Goal: Obtain resource: Download file/media

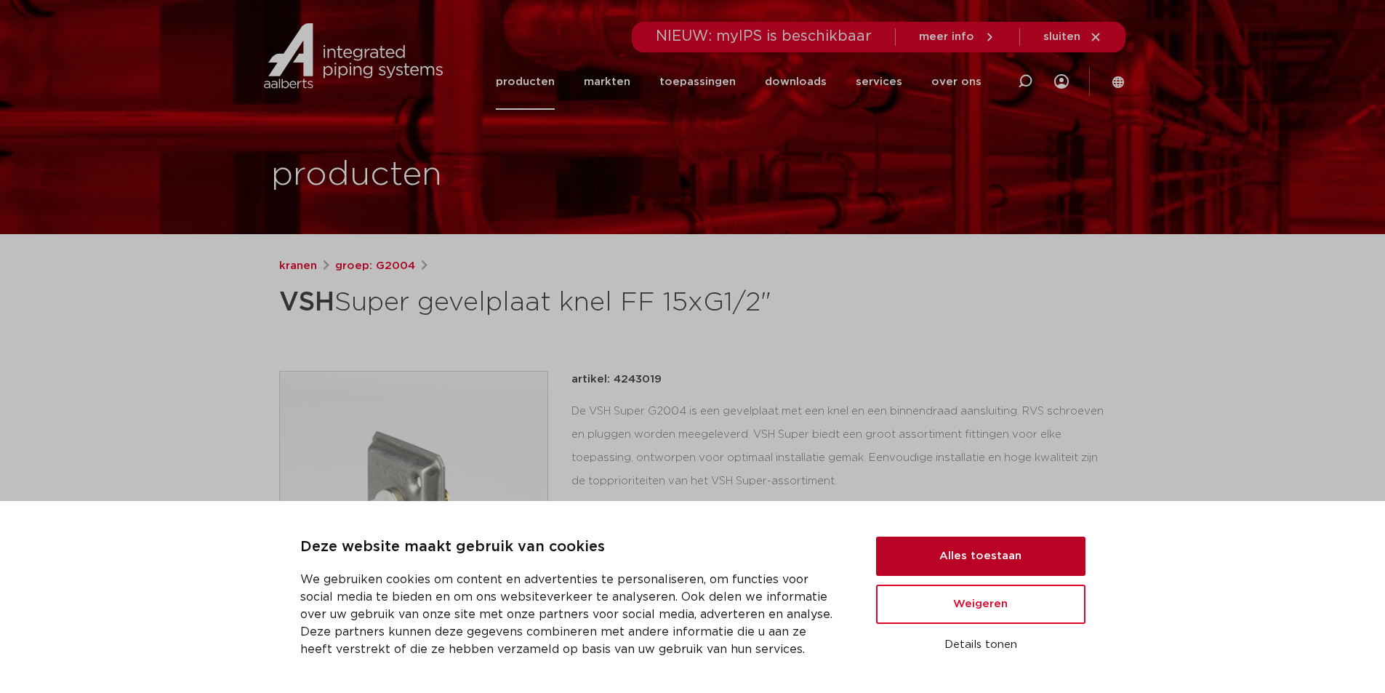
click at [1003, 550] on button "Alles toestaan" at bounding box center [980, 556] width 209 height 39
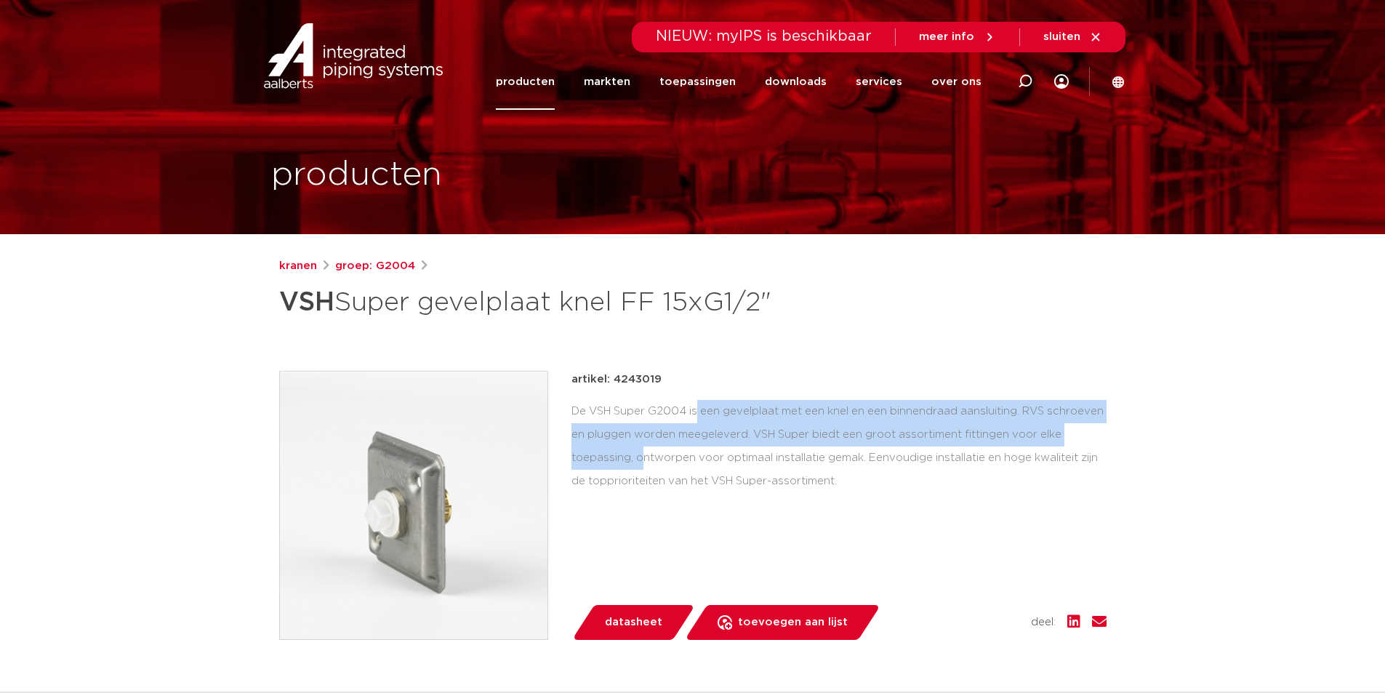
drag, startPoint x: 595, startPoint y: 405, endPoint x: 1091, endPoint y: 436, distance: 497.5
click at [1091, 436] on div "De VSH Super G2004 is een gevelplaat met een knel en een binnendraad aansluitin…" at bounding box center [838, 446] width 535 height 92
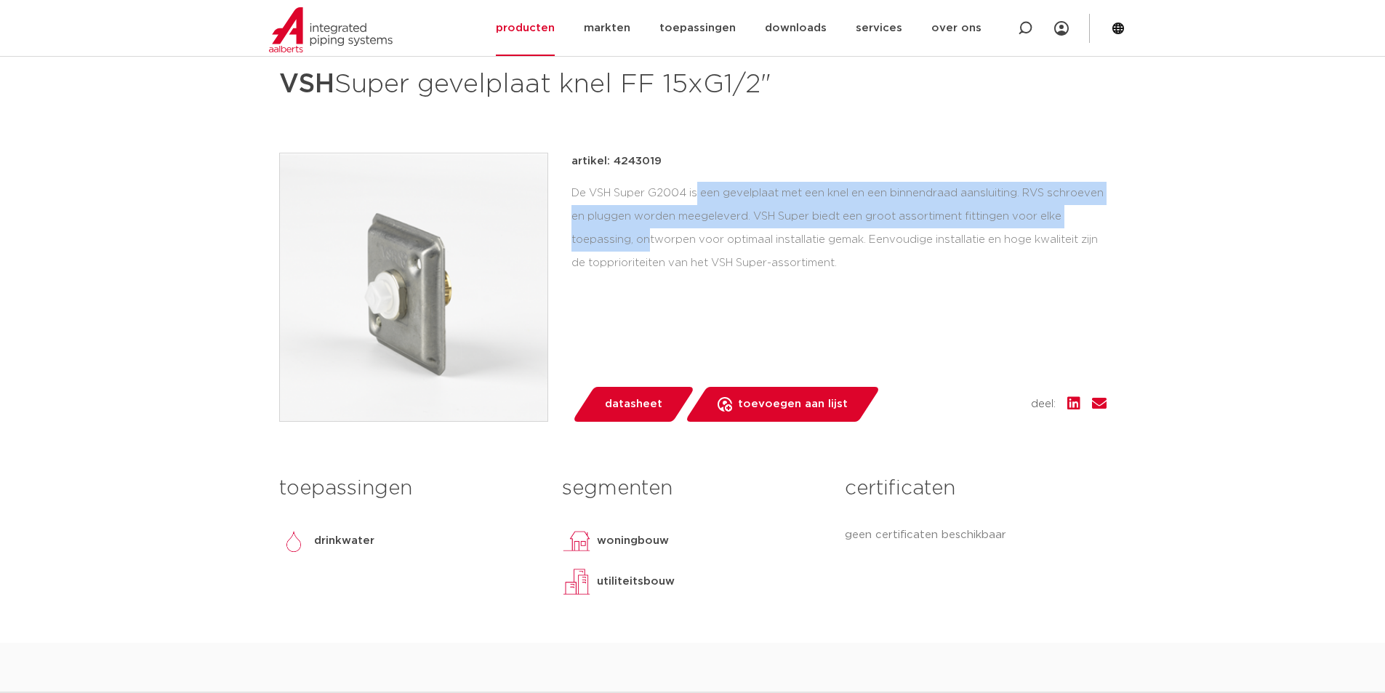
scroll to position [509, 0]
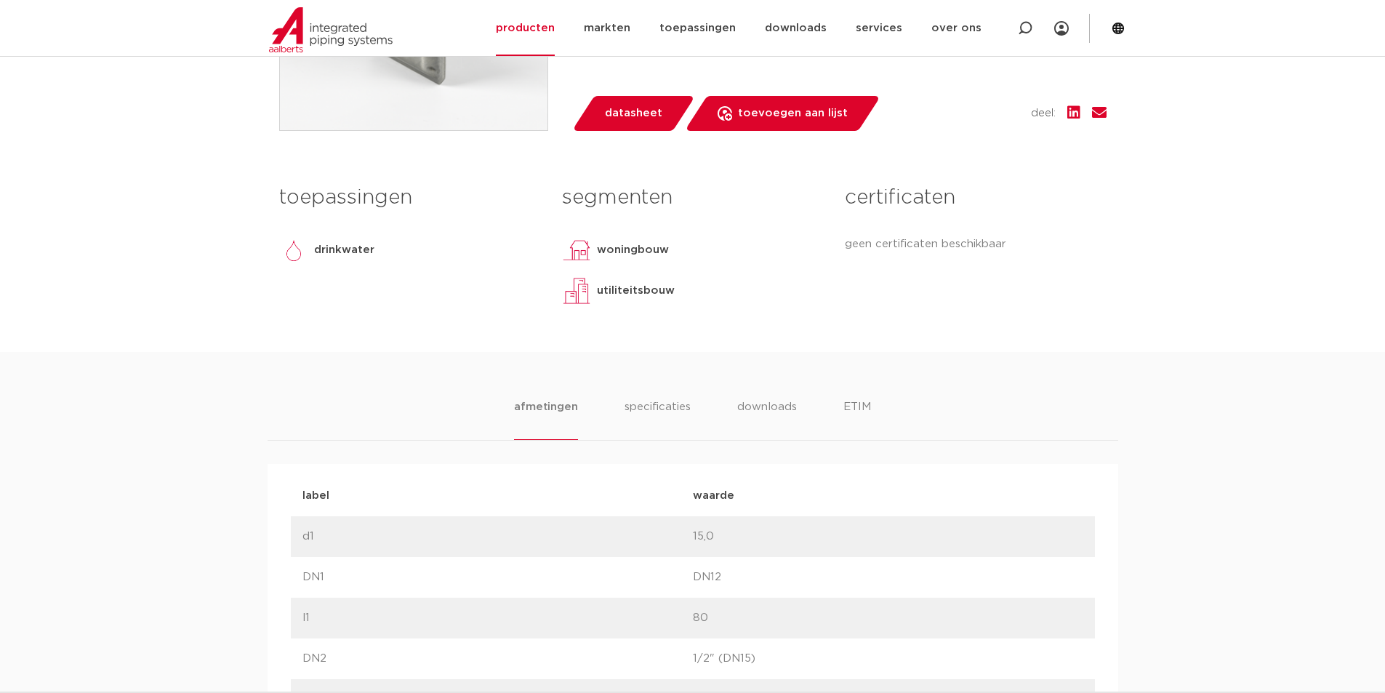
click at [802, 418] on ul "afmetingen specificaties downloads ETIM" at bounding box center [692, 418] width 356 height 41
click at [792, 413] on li "downloads" at bounding box center [766, 418] width 60 height 41
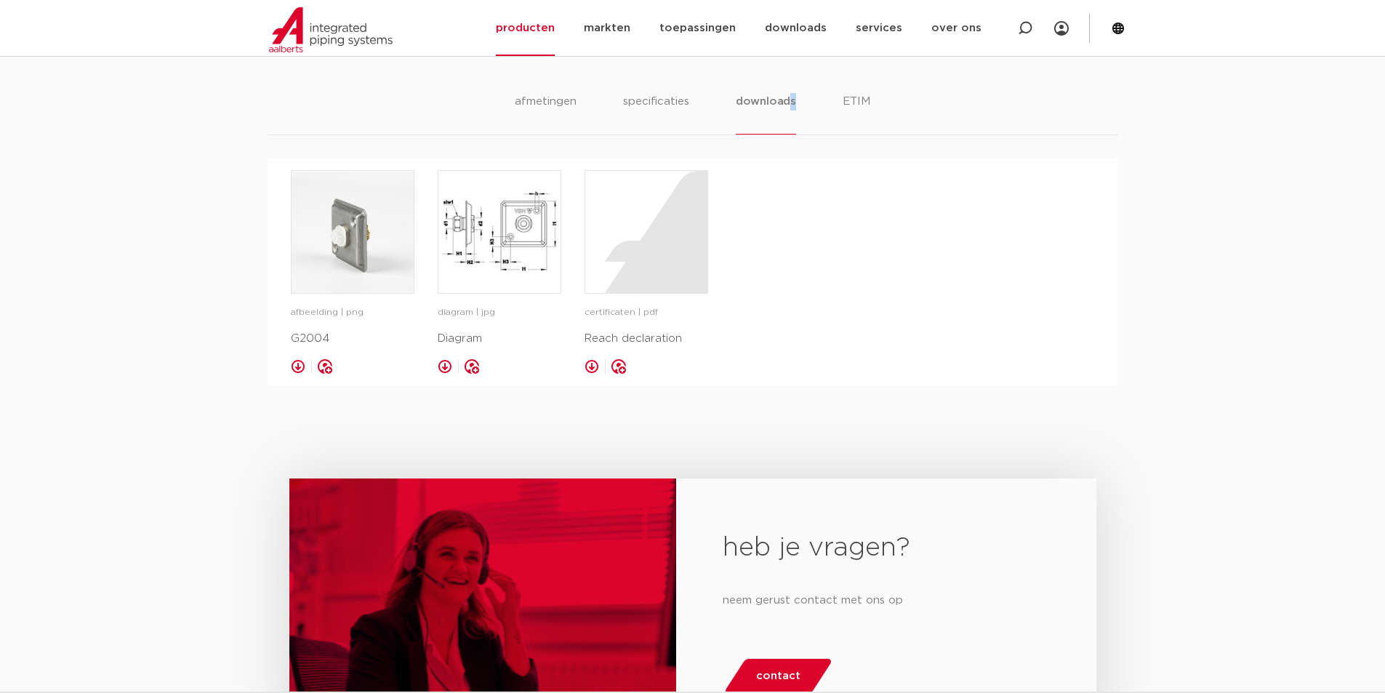
scroll to position [872, 0]
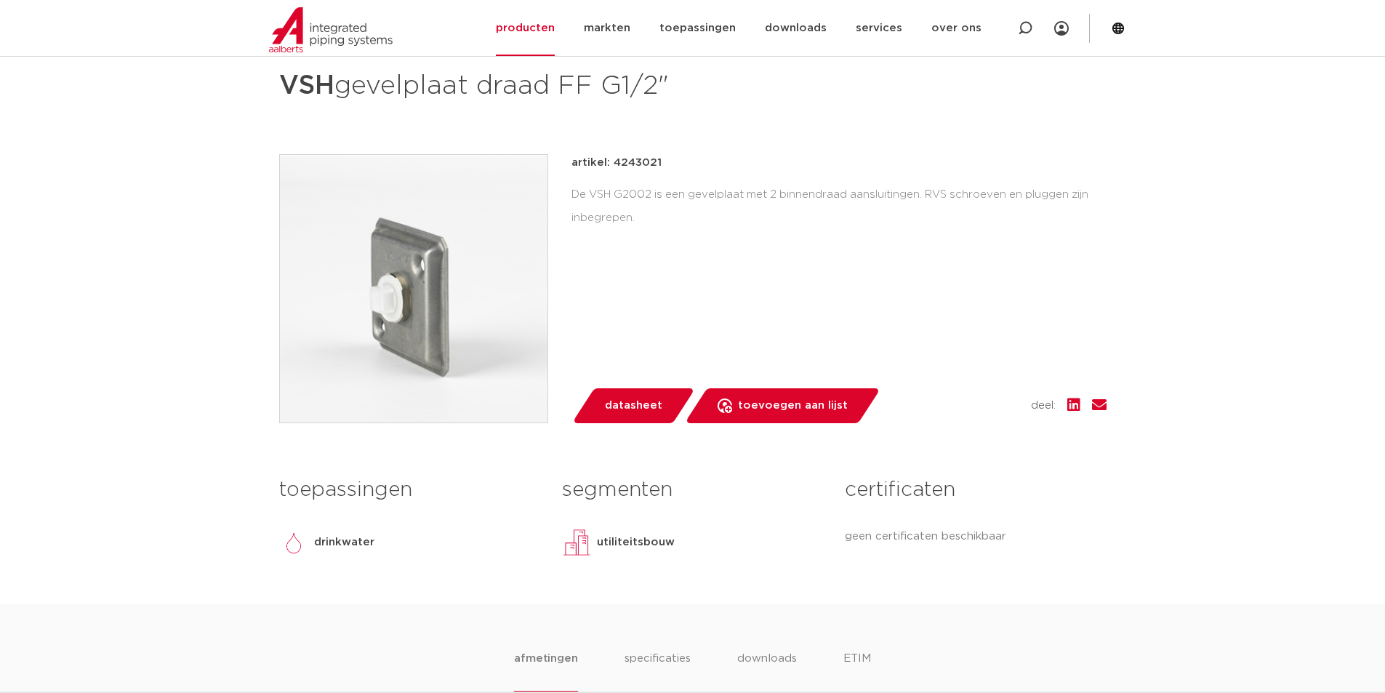
scroll to position [218, 0]
drag, startPoint x: 596, startPoint y: 188, endPoint x: 683, endPoint y: 219, distance: 92.0
click at [683, 219] on div "De VSH G2002 is een gevelplaat met 2 binnendraad aansluitingen. RVS schroeven e…" at bounding box center [838, 205] width 535 height 47
drag, startPoint x: 665, startPoint y: 220, endPoint x: 558, endPoint y: 195, distance: 110.6
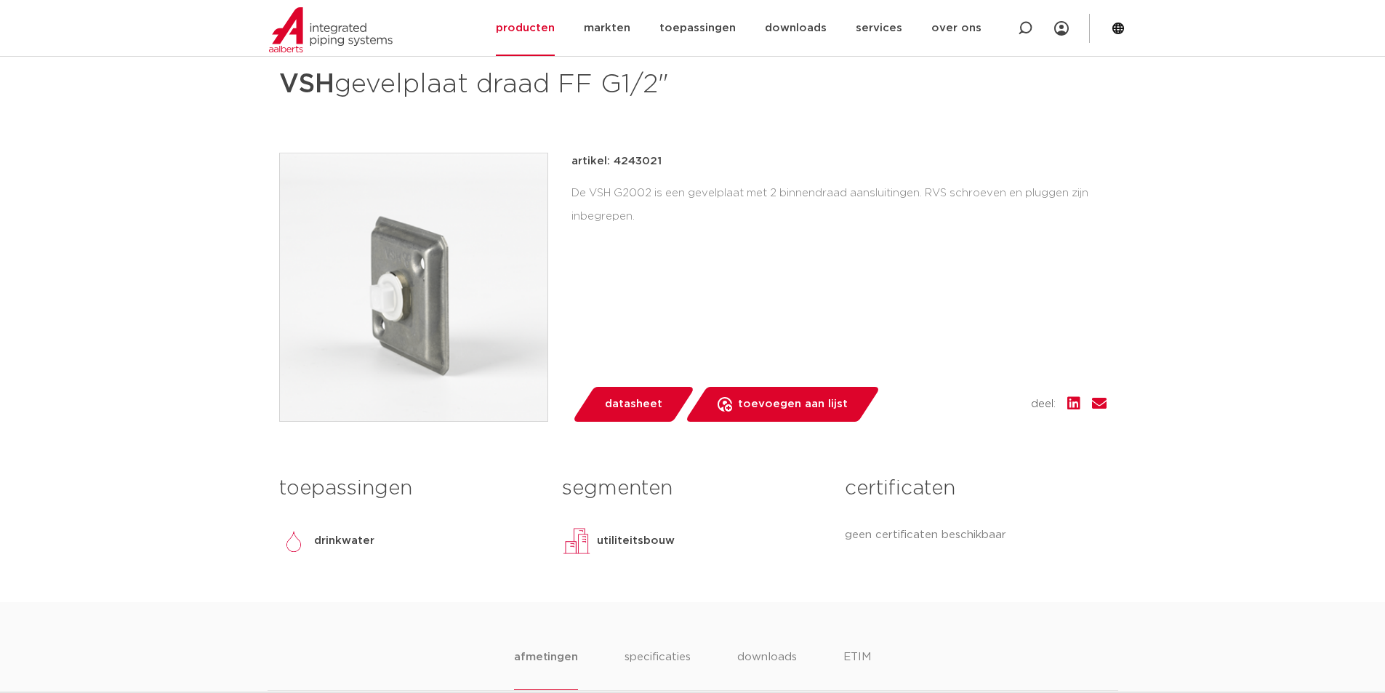
click at [563, 196] on div "artikel: 4243021 De VSH G2002 is een gevelplaat met 2 binnendraad aansluitingen…" at bounding box center [692, 287] width 827 height 269
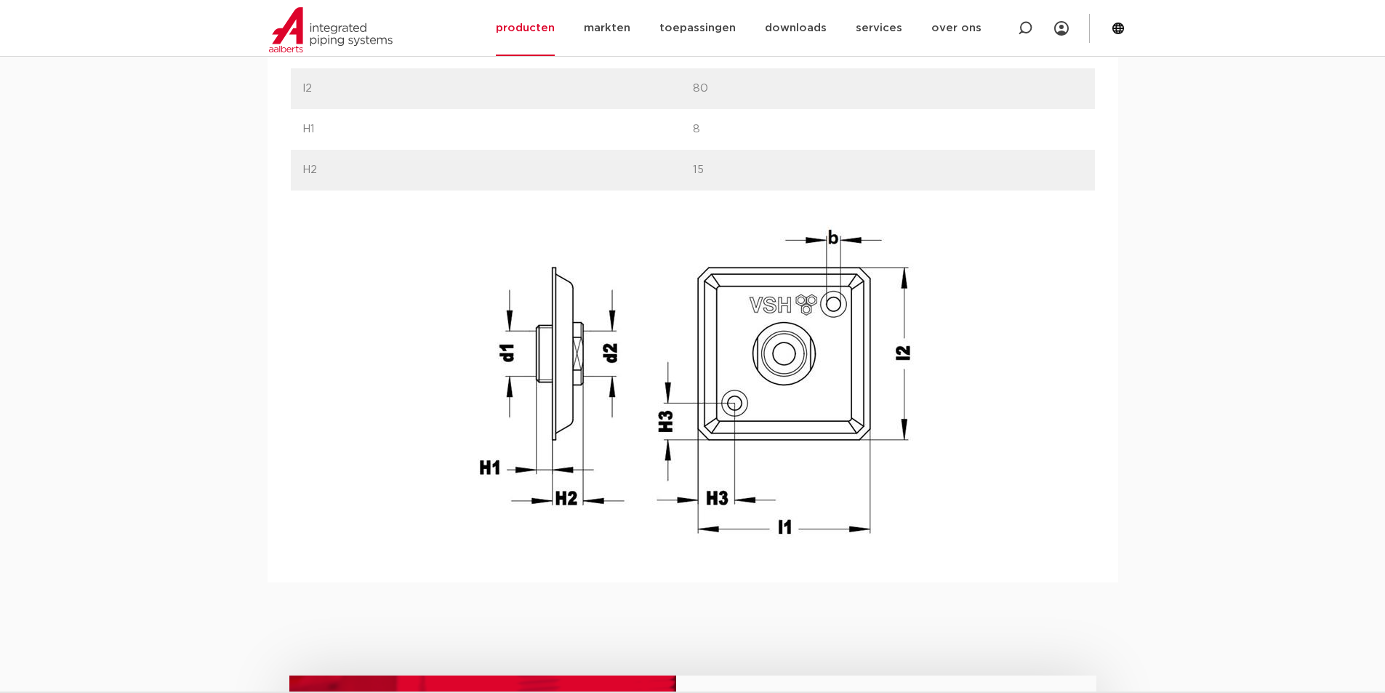
scroll to position [1163, 0]
